Goal: Task Accomplishment & Management: Manage account settings

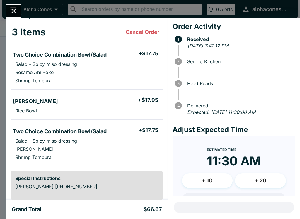
scroll to position [23, 0]
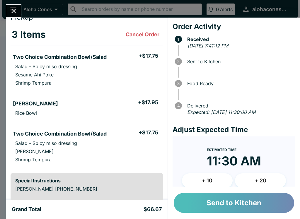
click at [234, 208] on button "Send to Kitchen" at bounding box center [234, 203] width 120 height 20
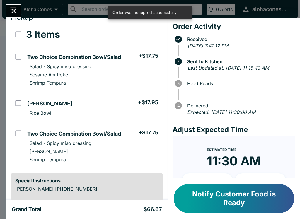
click at [227, 196] on button "Notify Customer Food is Ready" at bounding box center [234, 198] width 120 height 29
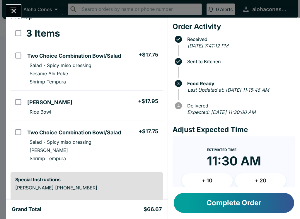
scroll to position [0, 0]
click at [231, 205] on button "Complete Order" at bounding box center [234, 203] width 120 height 20
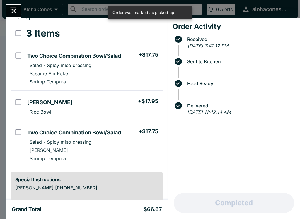
click at [9, 10] on button "Close" at bounding box center [13, 11] width 15 height 13
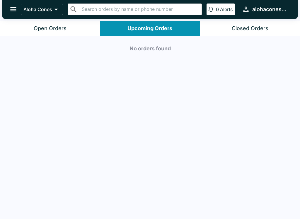
click at [55, 31] on div "Open Orders" at bounding box center [50, 28] width 33 height 7
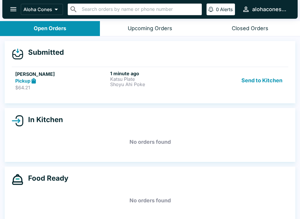
click at [21, 81] on strong "Pickup" at bounding box center [22, 81] width 15 height 6
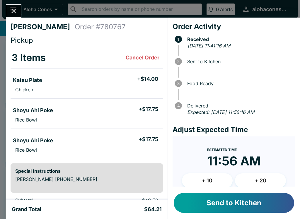
click at [242, 202] on button "Send to Kitchen" at bounding box center [234, 203] width 120 height 20
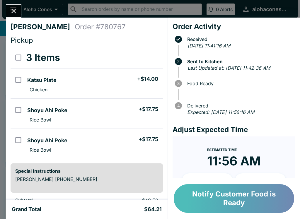
click at [235, 196] on button "Notify Customer Food is Ready" at bounding box center [234, 198] width 120 height 29
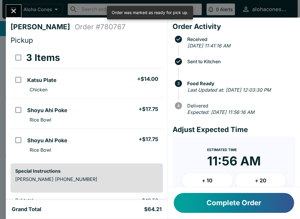
click at [229, 199] on button "Complete Order" at bounding box center [234, 203] width 120 height 20
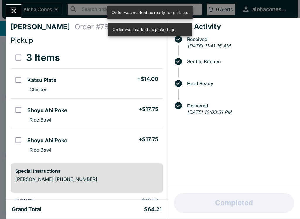
click at [17, 9] on icon "Close" at bounding box center [14, 11] width 8 height 8
